Goal: Obtain resource: Obtain resource

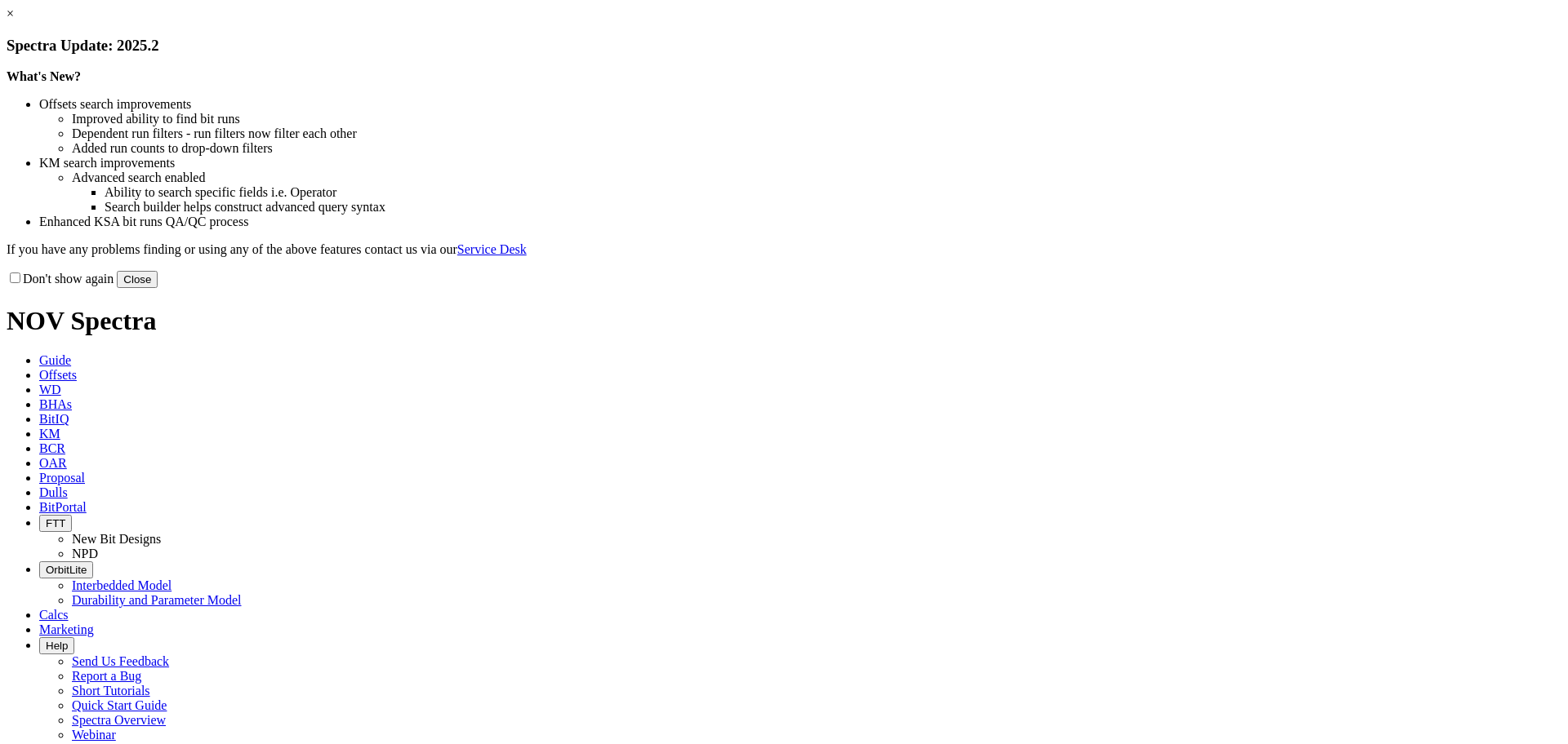
click at [157, 288] on button "Close" at bounding box center [136, 279] width 41 height 17
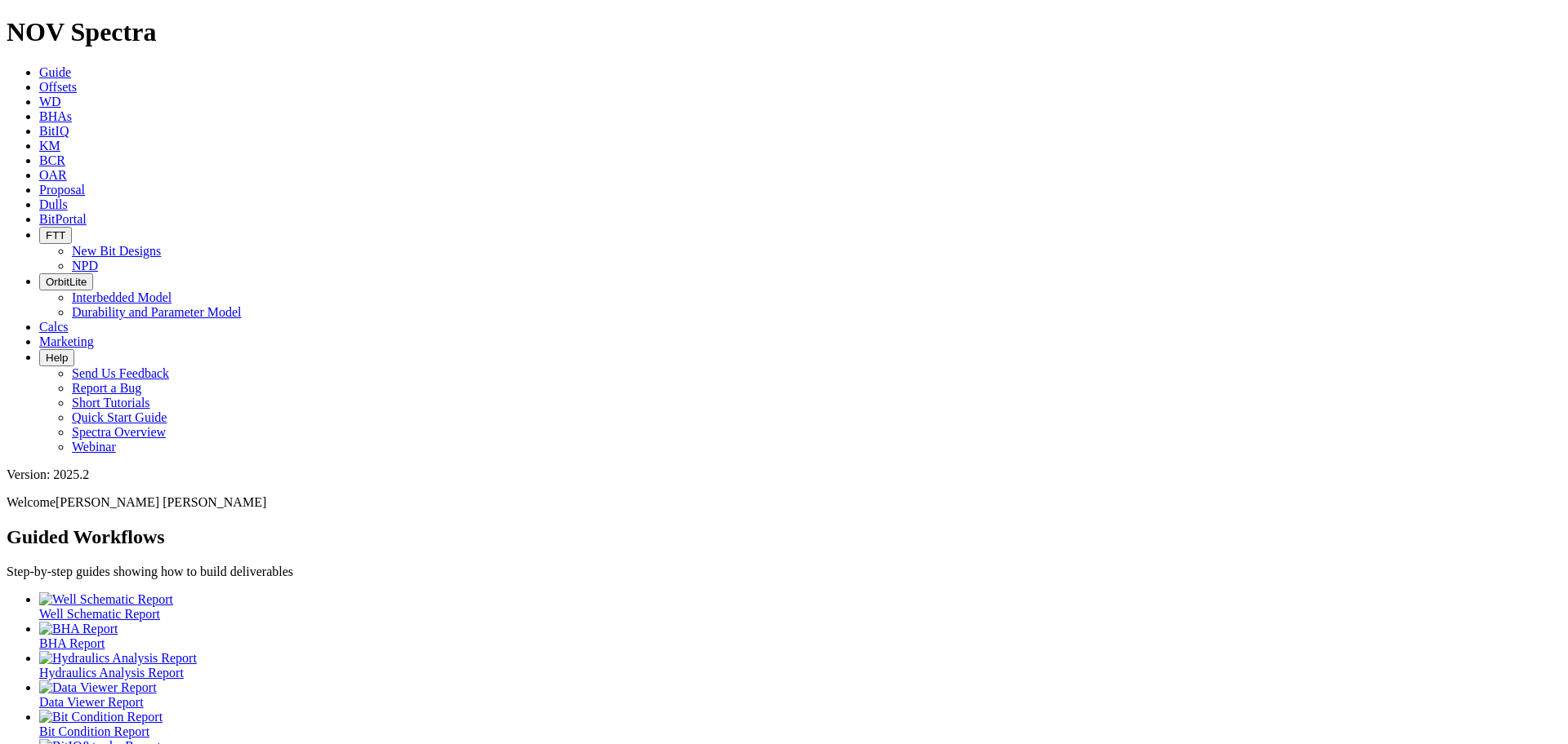
click at [76, 80] on span "Offsets" at bounding box center [57, 87] width 37 height 14
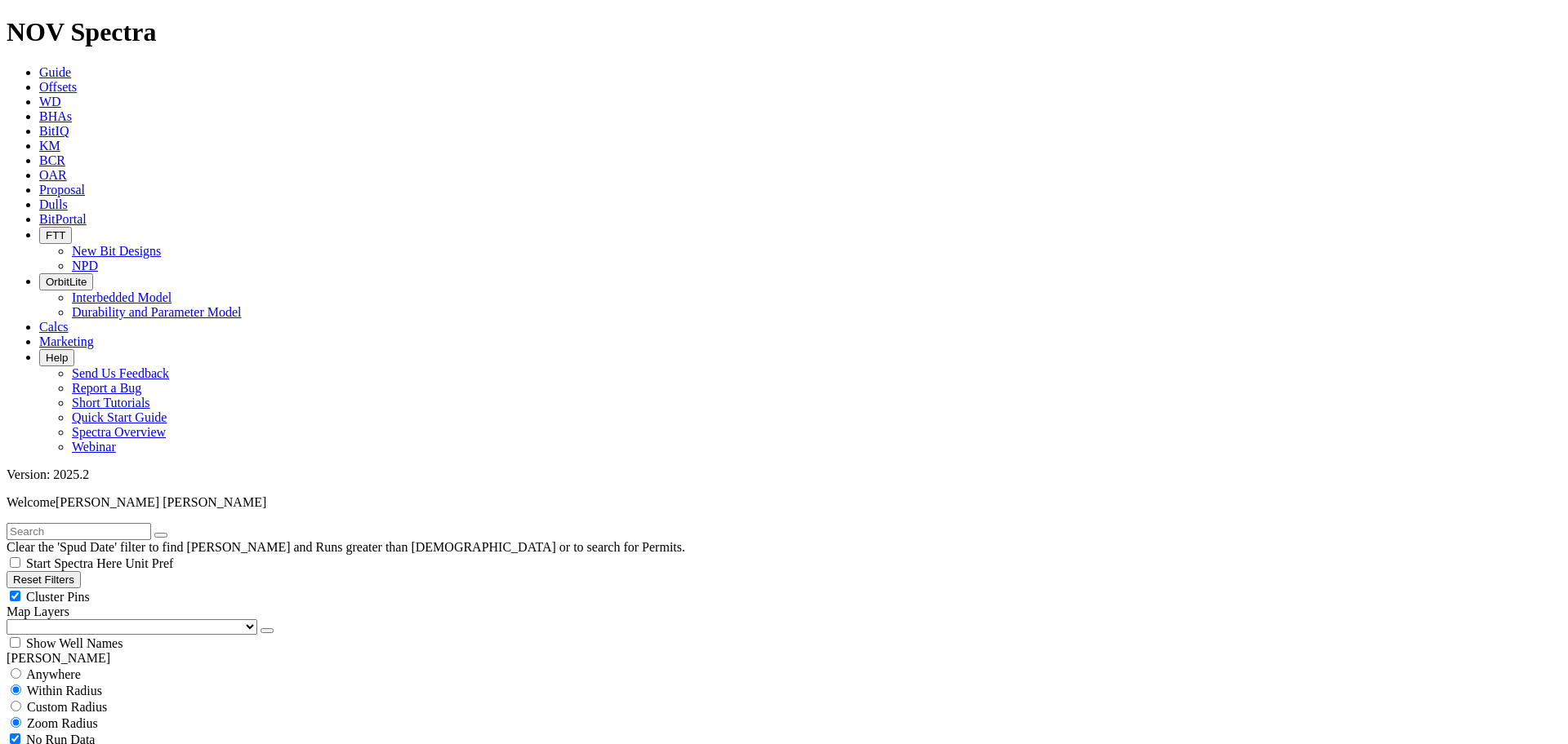
click at [21, 669] on input "radio" at bounding box center [15, 673] width 10 height 10
radio input "true"
radio input "false"
click at [100, 524] on input "text" at bounding box center [78, 532] width 144 height 17
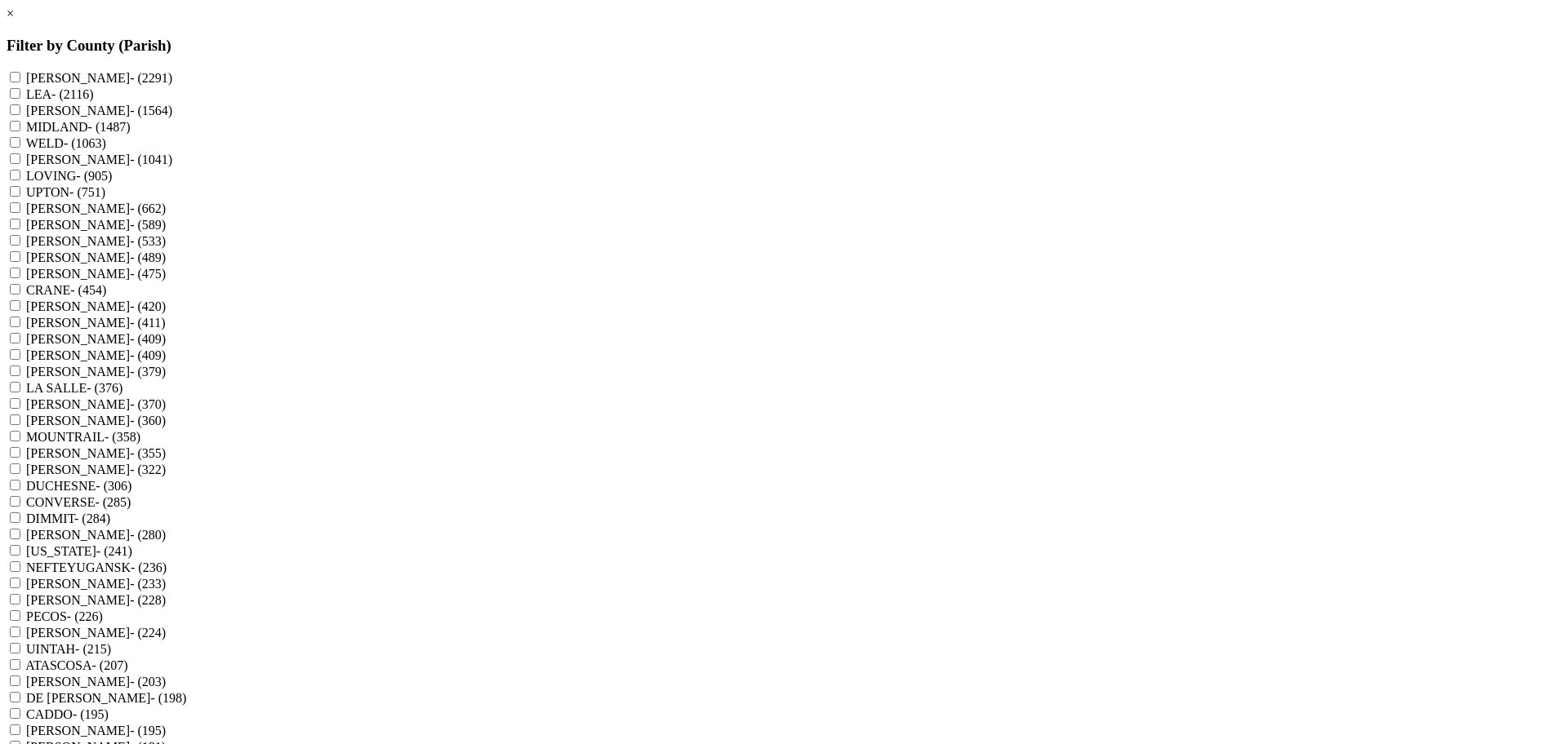
click at [20, 164] on input "[PERSON_NAME] - (1041)" at bounding box center [14, 158] width 10 height 10
checkbox input "true"
click at [20, 180] on input "LOVING - (905)" at bounding box center [14, 175] width 10 height 10
checkbox input "true"
click at [20, 196] on input "UPTON - (751)" at bounding box center [14, 191] width 10 height 10
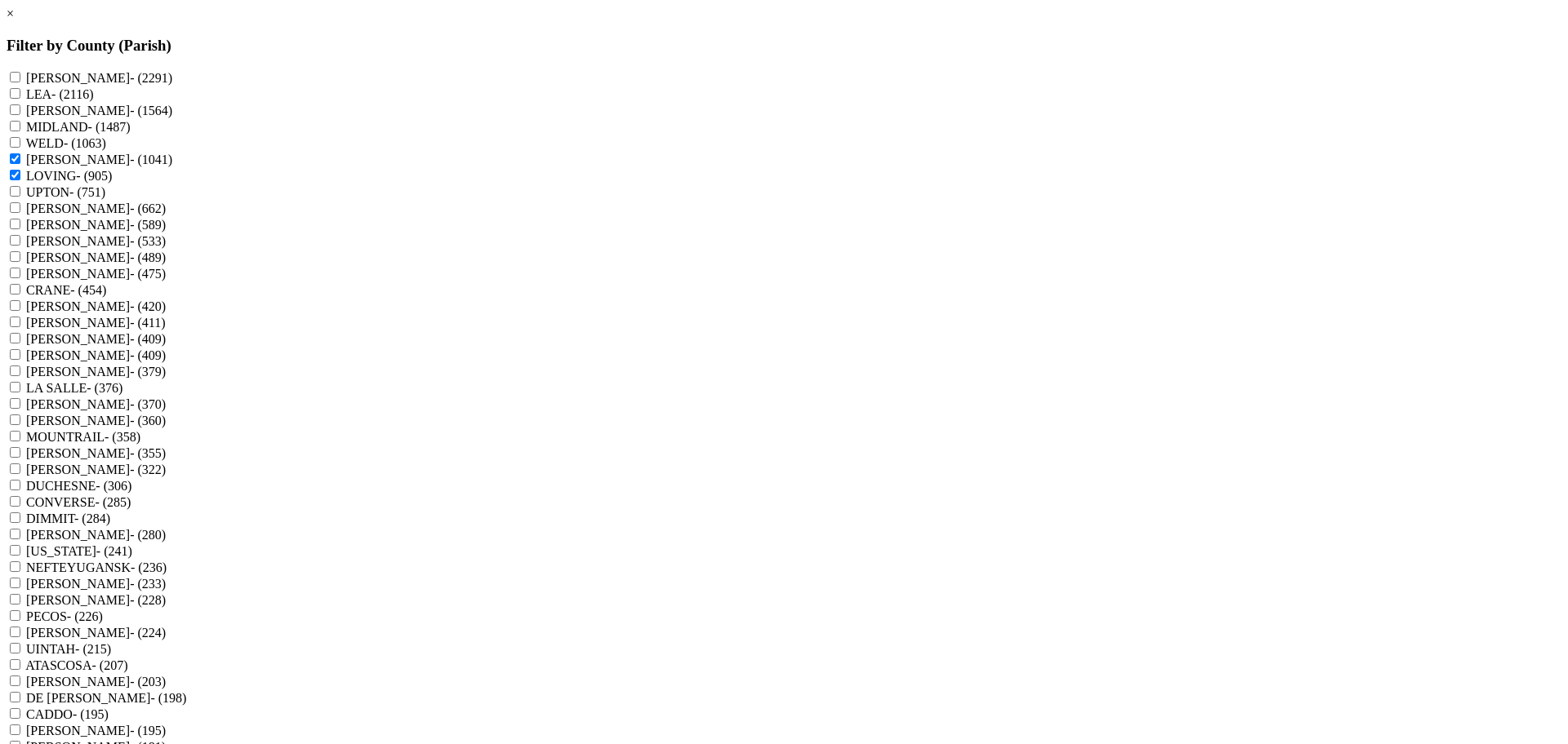
checkbox input "true"
click at [20, 213] on input "[PERSON_NAME] - (662)" at bounding box center [14, 207] width 10 height 10
checkbox input "true"
click at [20, 246] on input "[PERSON_NAME] - (533)" at bounding box center [14, 239] width 10 height 10
checkbox input "true"
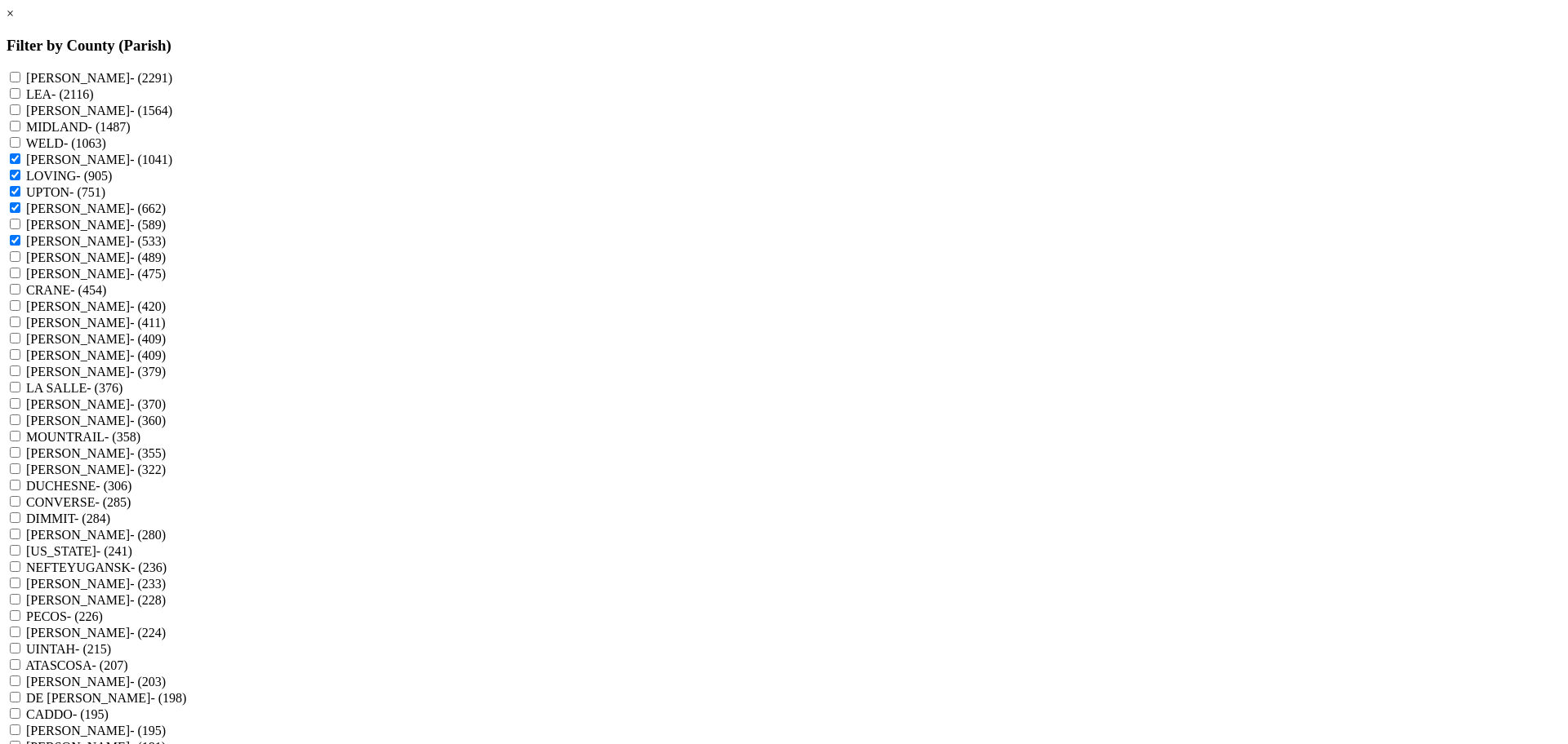
click at [20, 343] on input "[PERSON_NAME] - (409)" at bounding box center [14, 338] width 10 height 10
checkbox input "true"
click at [20, 425] on input "[PERSON_NAME] - (360)" at bounding box center [14, 420] width 10 height 10
checkbox input "true"
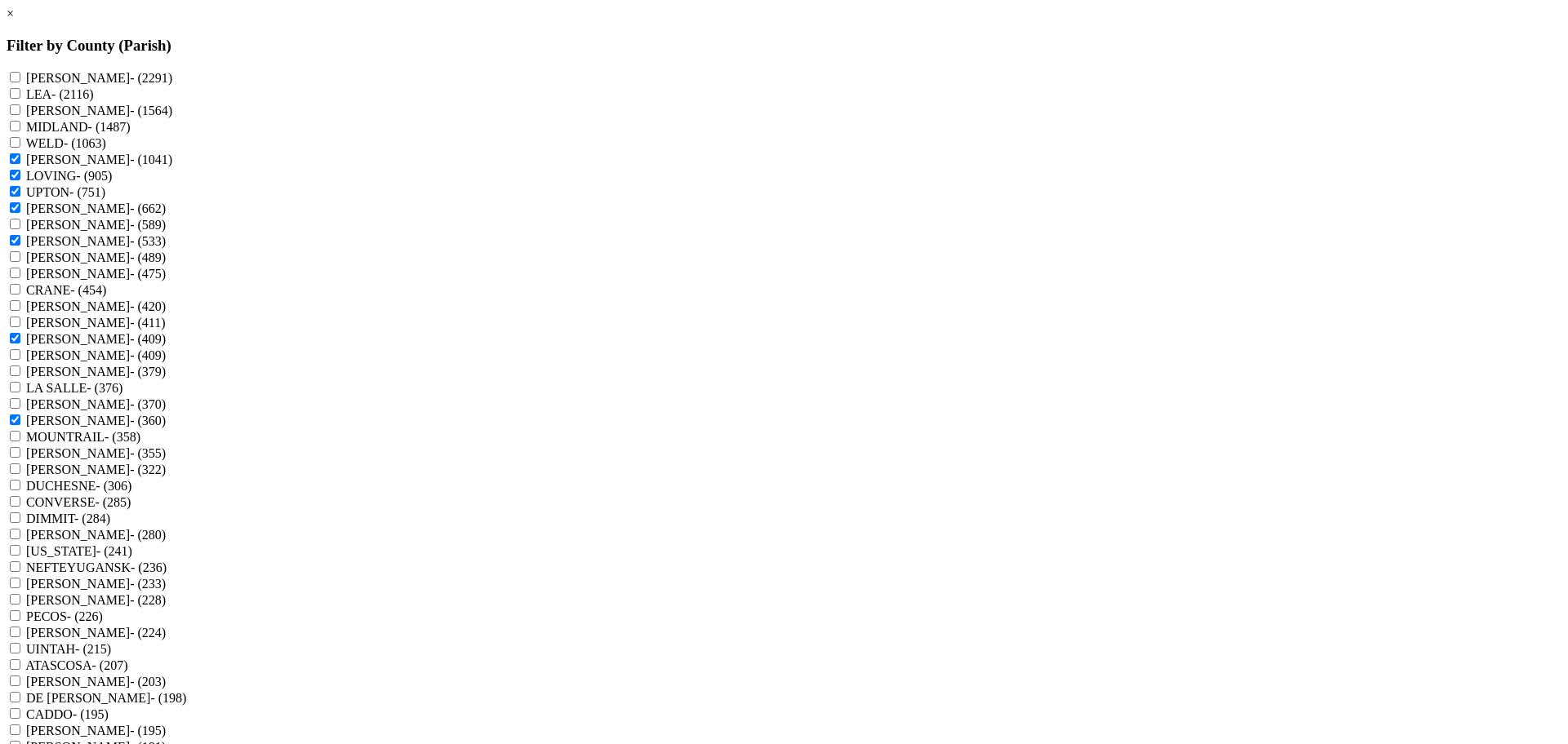
click at [20, 621] on input "PECOS - (226)" at bounding box center [14, 615] width 10 height 10
checkbox input "true"
click at [682, 625] on div "[PERSON_NAME] - (224)" at bounding box center [784, 632] width 1555 height 16
click at [20, 627] on input "[PERSON_NAME] - (224)" at bounding box center [14, 631] width 10 height 10
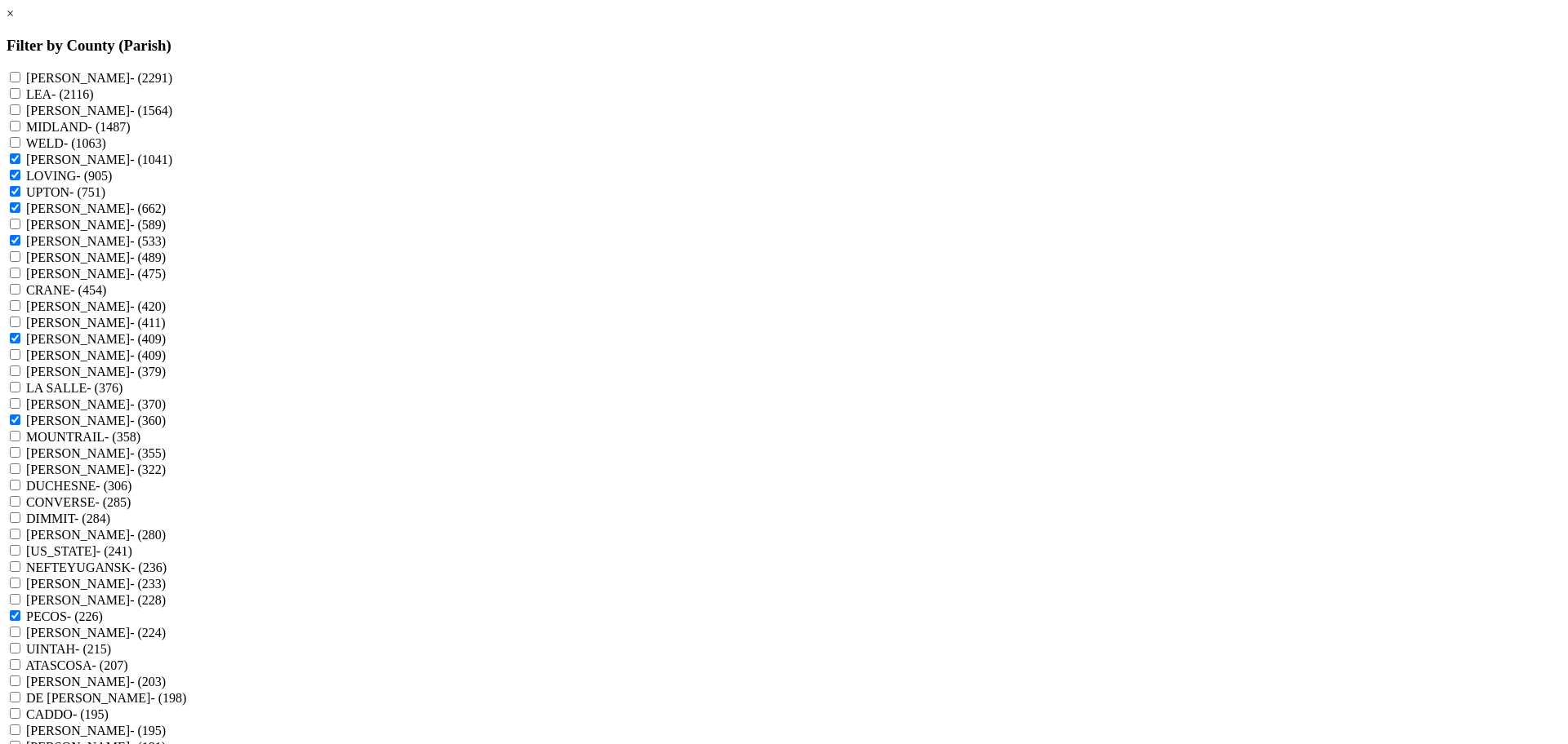
checkbox input "true"
click at [20, 132] on input "MIDLAND - (1487)" at bounding box center [14, 126] width 10 height 10
checkbox input "true"
click at [20, 115] on input "[PERSON_NAME] - (1564)" at bounding box center [14, 110] width 10 height 10
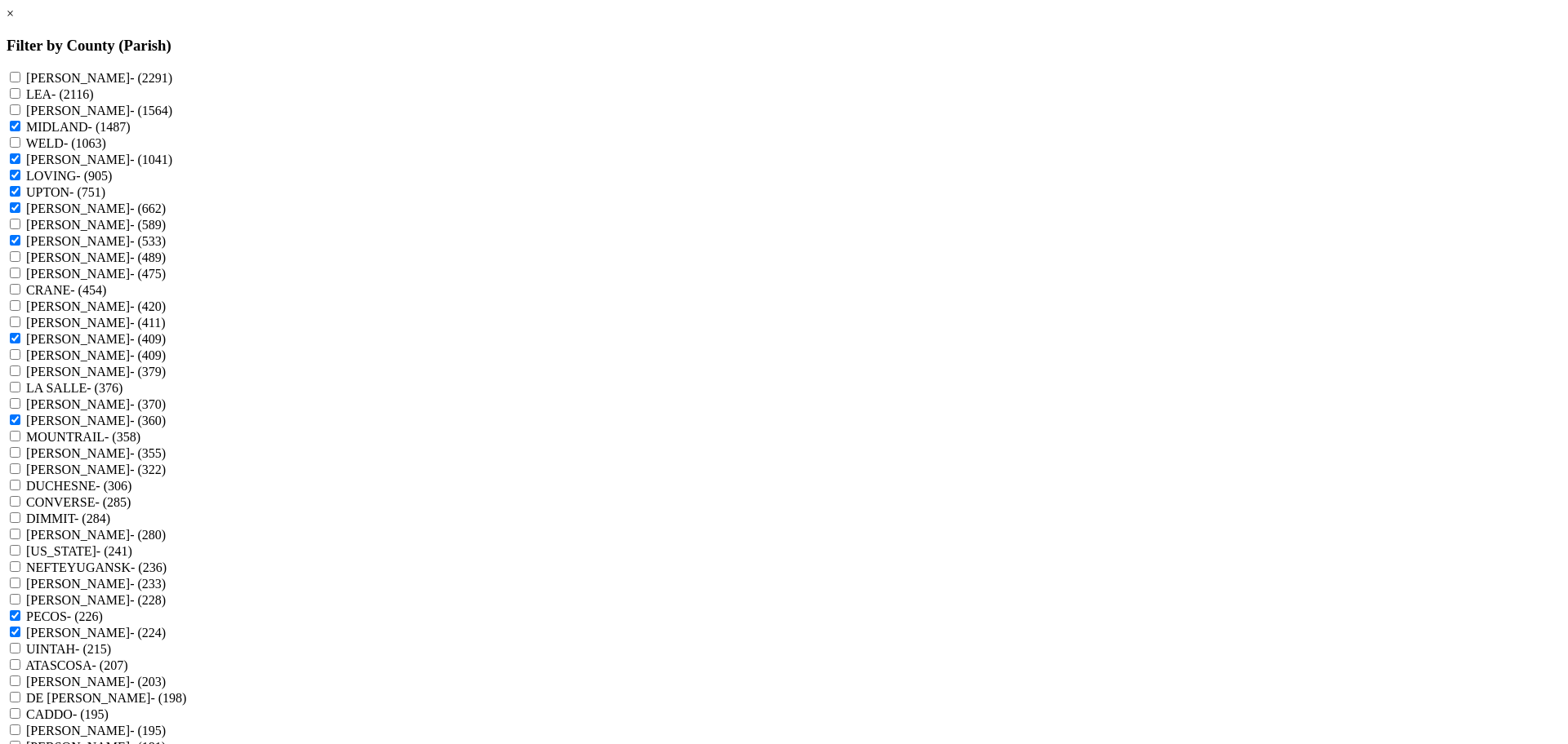
checkbox input "true"
click at [20, 99] on input "LEA - (2116)" at bounding box center [14, 93] width 10 height 10
checkbox input "true"
click at [20, 76] on input "EDDY - (2291)" at bounding box center [14, 76] width 10 height 10
checkbox input "true"
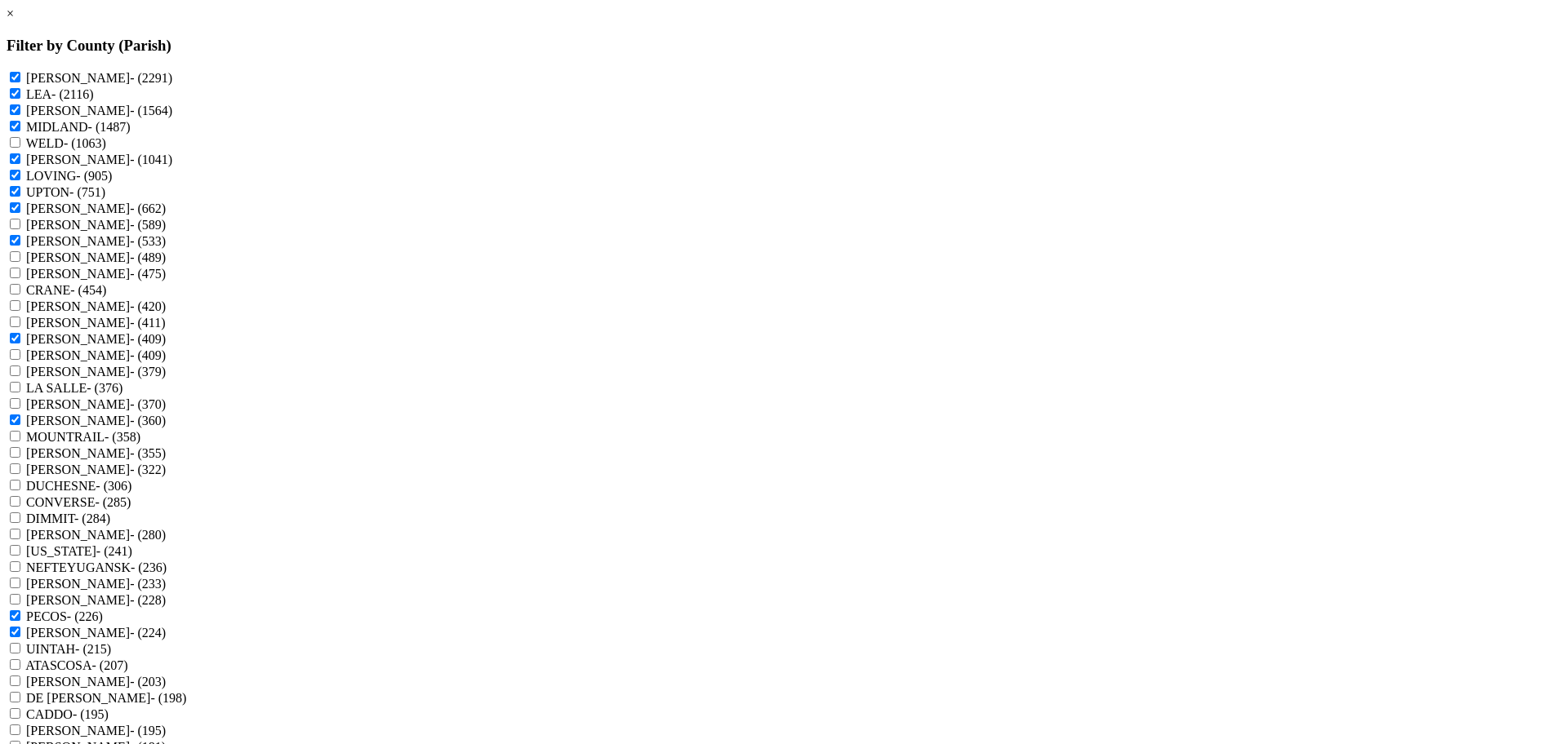
scroll to position [102, 0]
click at [20, 300] on input "[PERSON_NAME] - (420)" at bounding box center [14, 305] width 10 height 10
checkbox input "true"
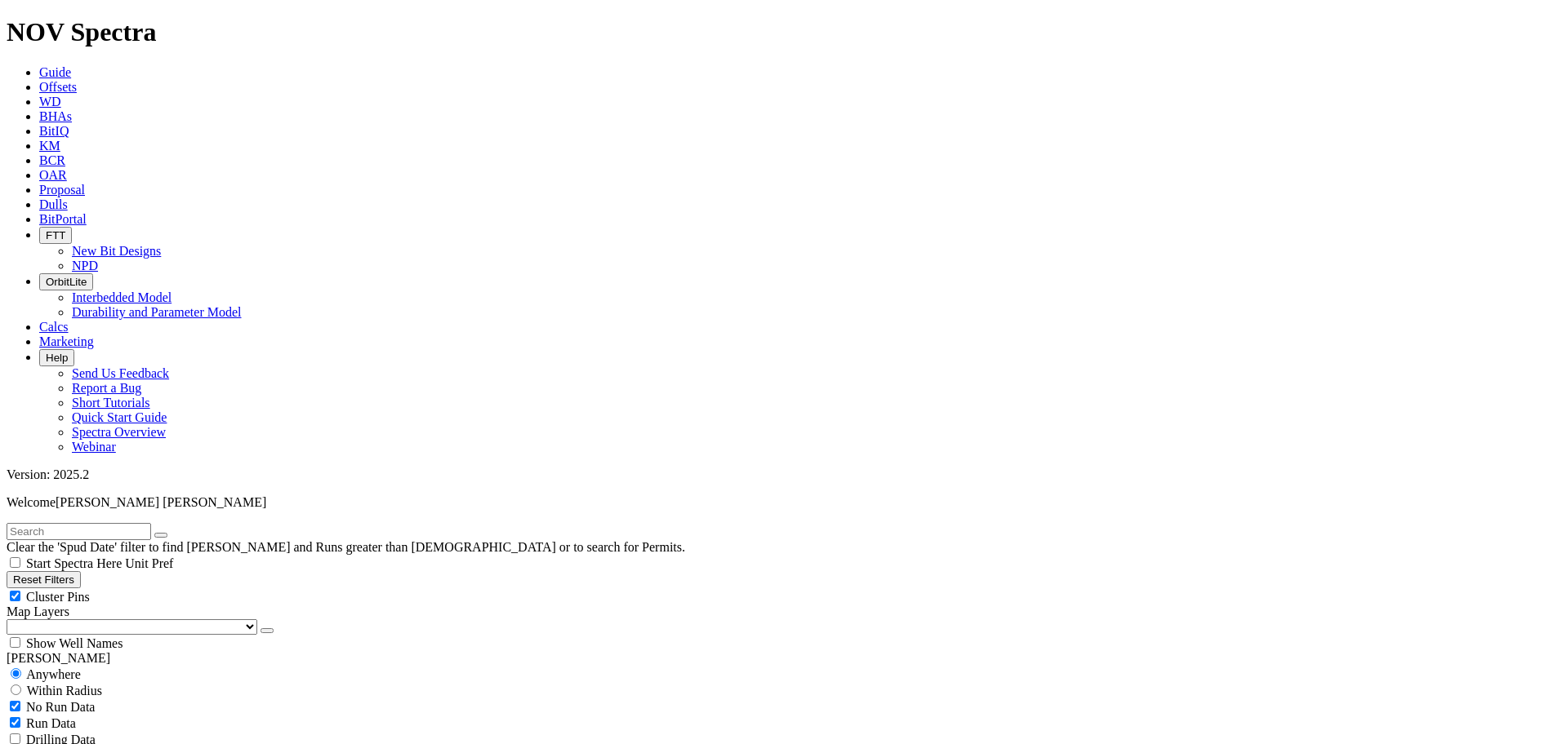
scroll to position [612, 0]
select select "12.25"
checkbox input "false"
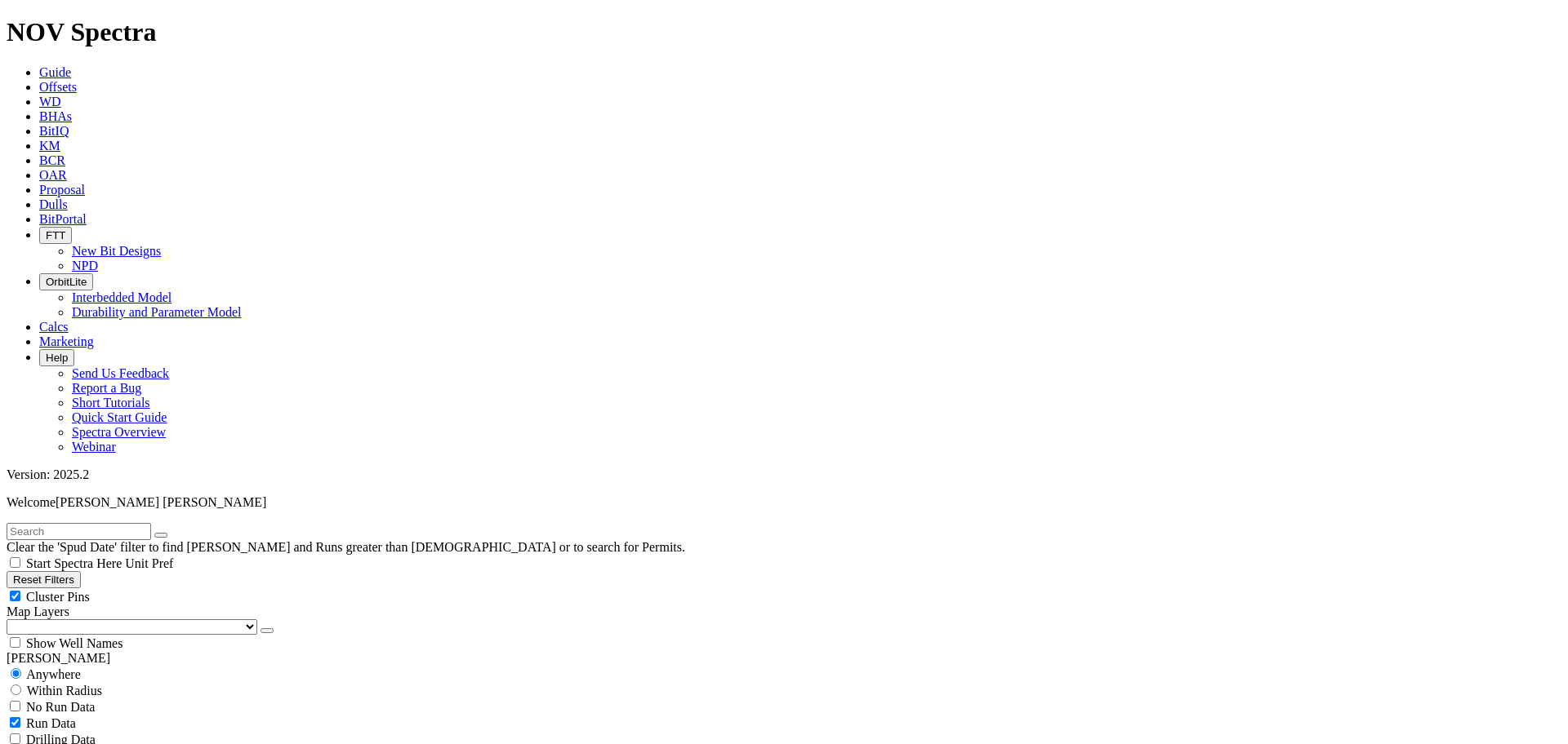
select select "? number:12.25 ?"
